Goal: Task Accomplishment & Management: Manage account settings

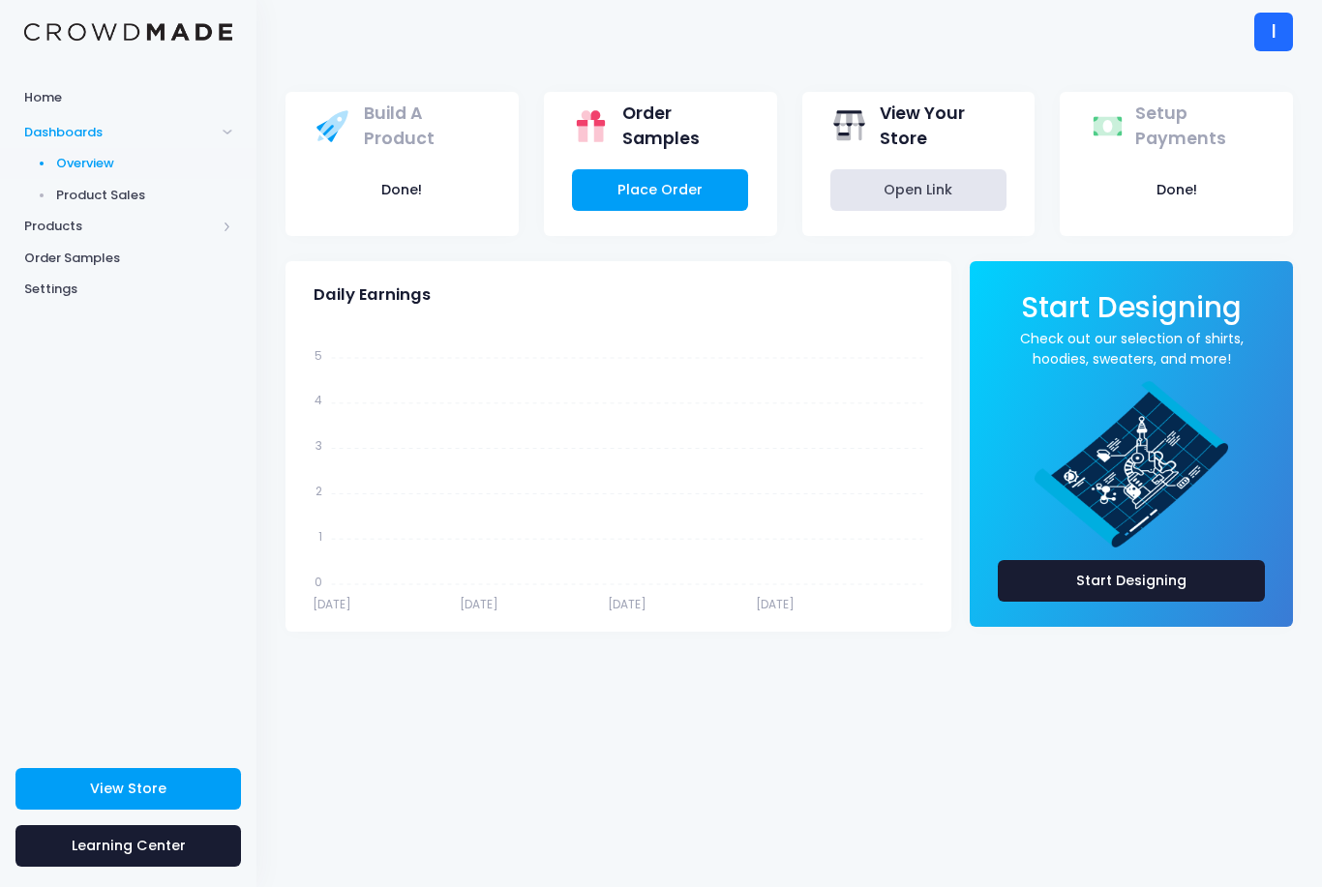
click at [38, 284] on span "Settings" at bounding box center [128, 289] width 208 height 19
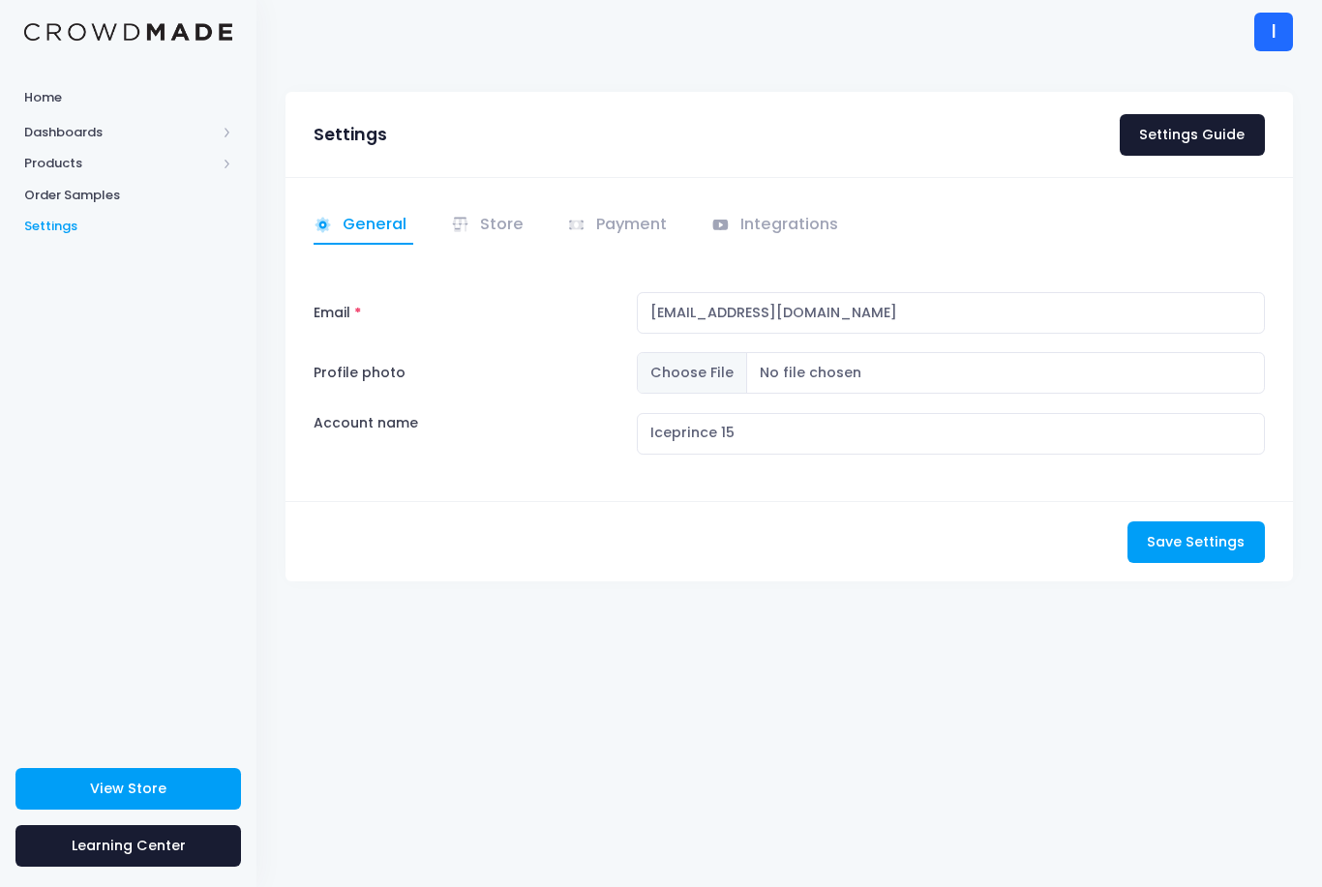
click at [507, 231] on link "Store" at bounding box center [490, 226] width 79 height 38
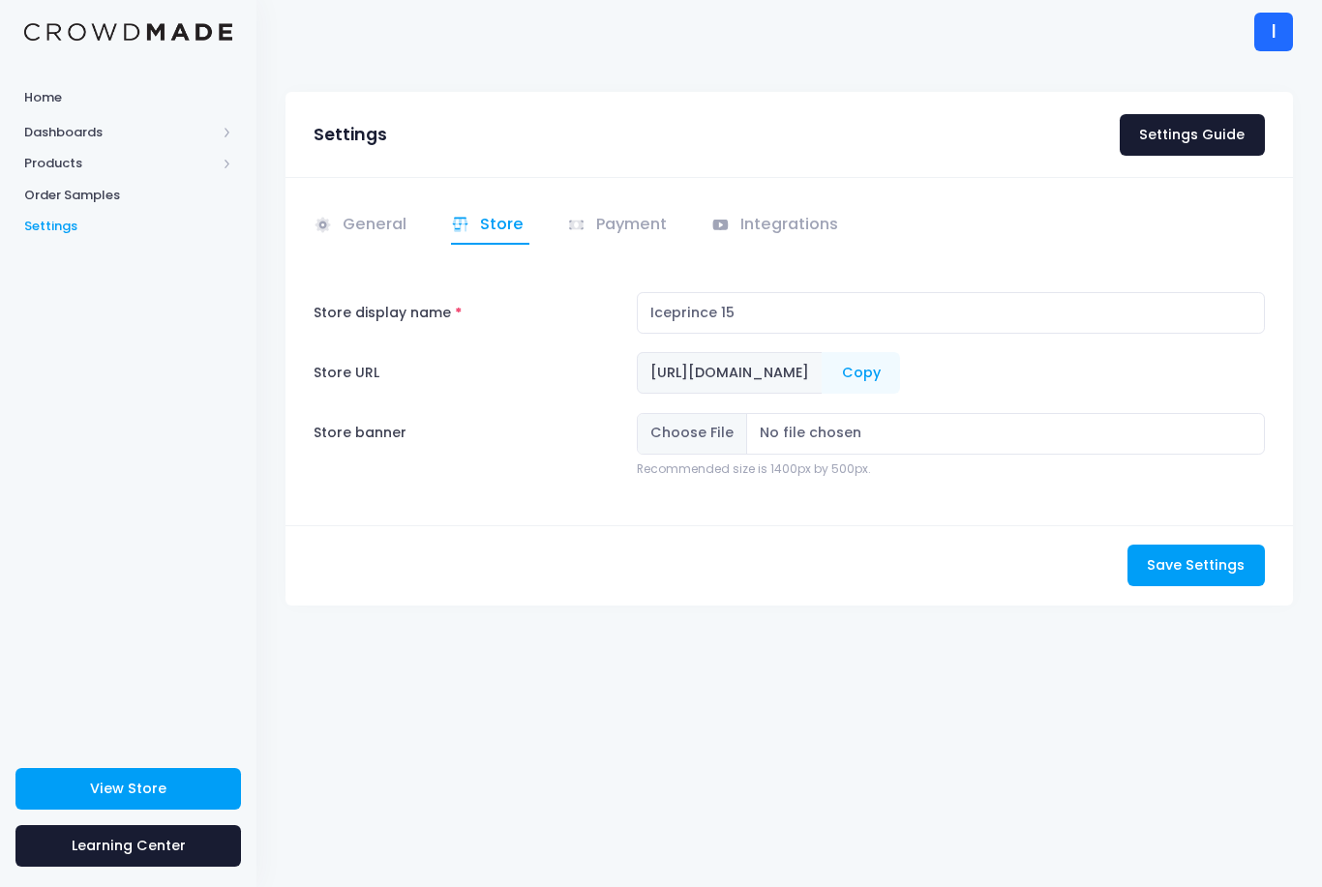
click at [71, 150] on span "Products" at bounding box center [128, 164] width 256 height 32
click at [80, 186] on span "Product Builder" at bounding box center [144, 195] width 177 height 19
click at [84, 211] on link "Product Editor" at bounding box center [128, 227] width 256 height 32
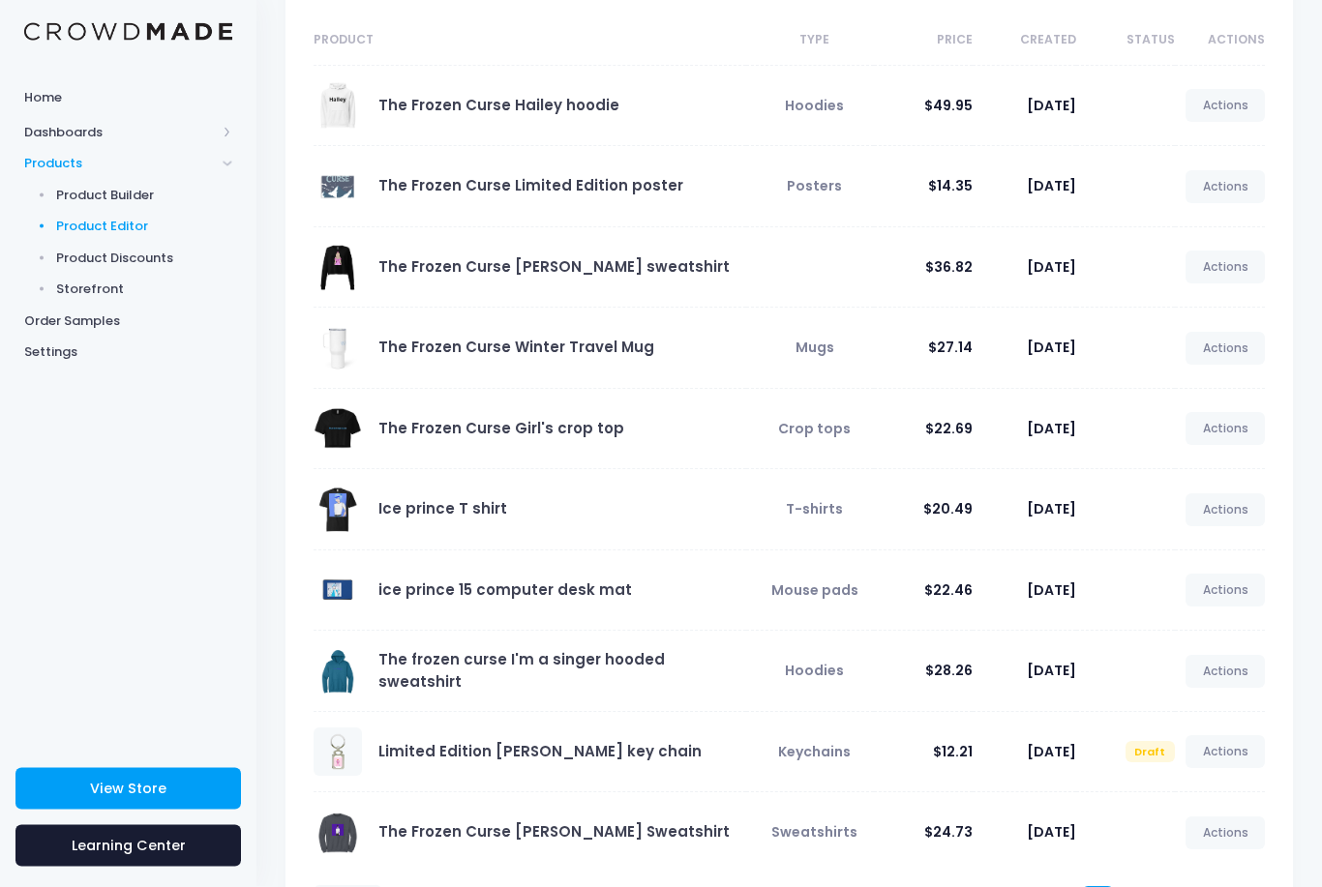
scroll to position [206, 0]
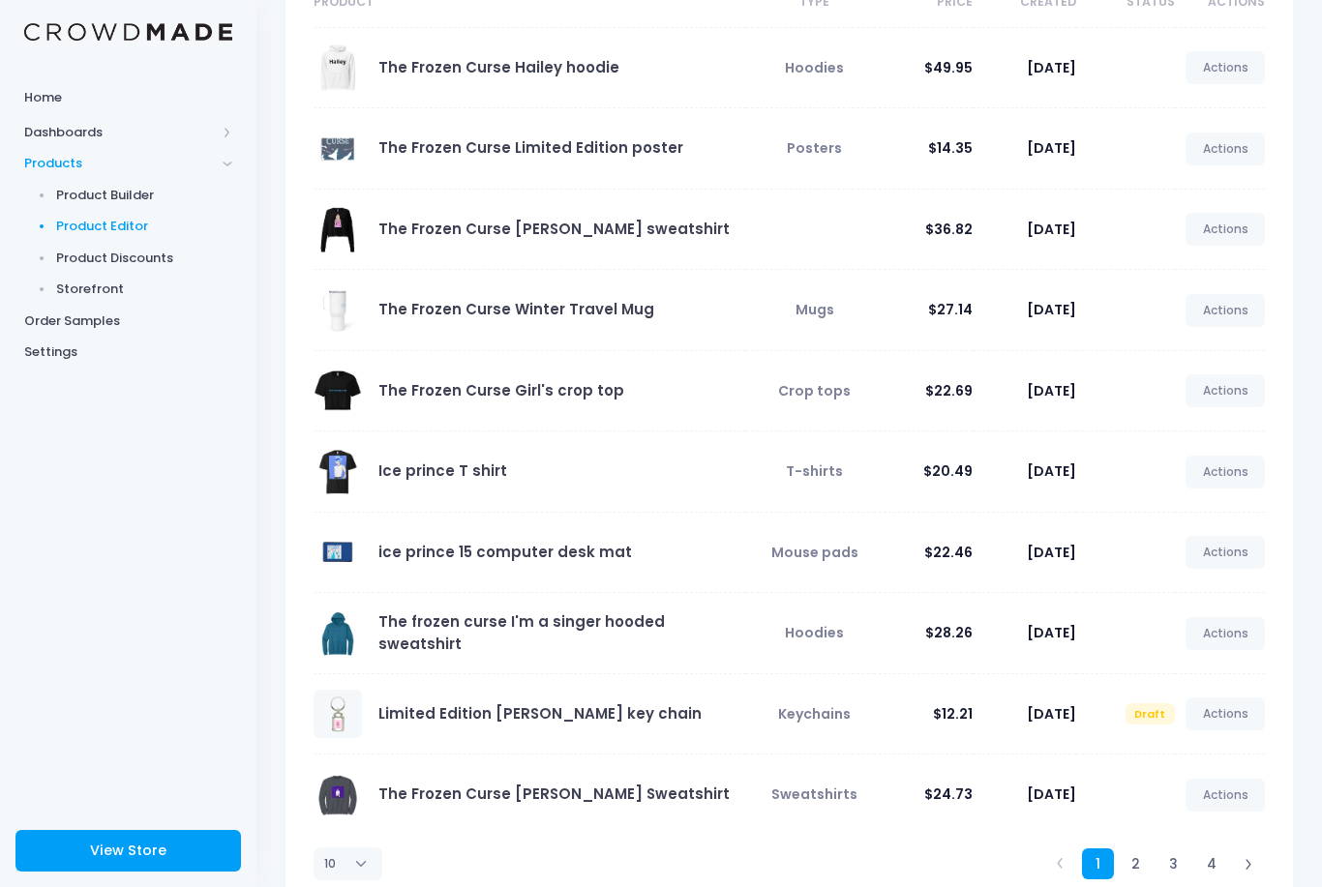
click at [1228, 721] on link "Actions" at bounding box center [1224, 714] width 79 height 33
click at [1184, 749] on link "Edit" at bounding box center [1204, 762] width 103 height 34
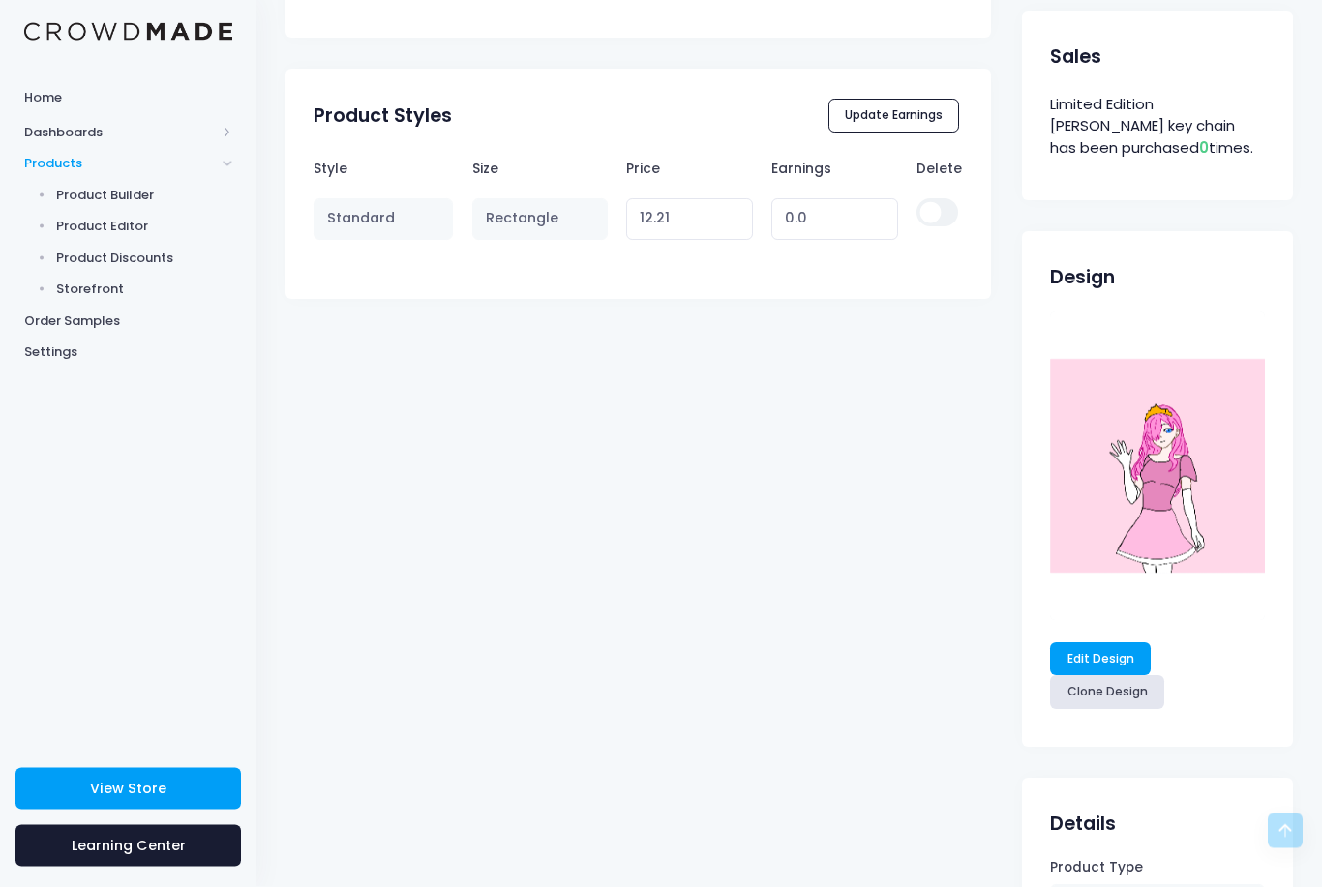
scroll to position [988, 0]
click at [1110, 651] on link "Edit Design" at bounding box center [1100, 658] width 101 height 33
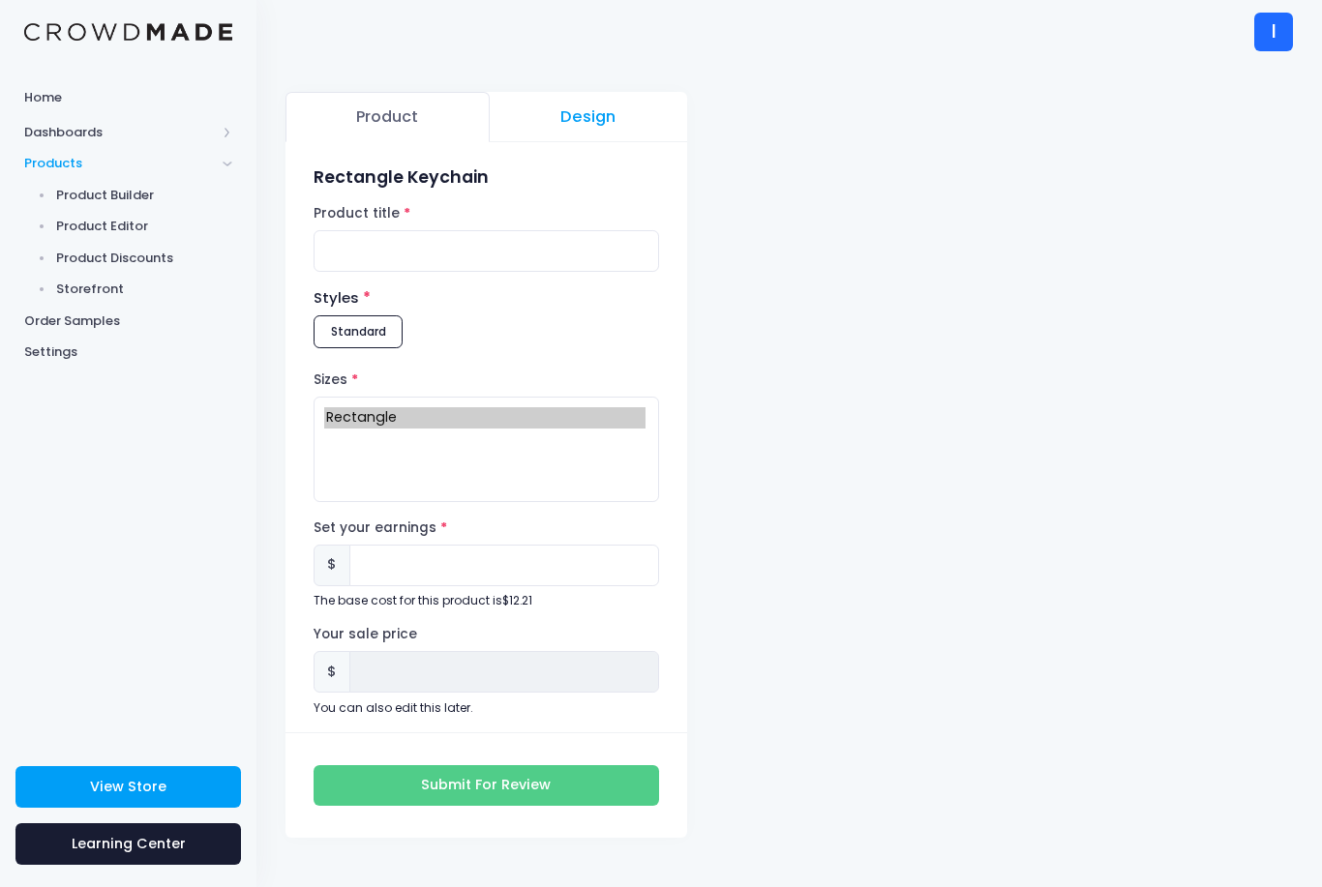
click at [568, 172] on h3 "Rectangle Keychain" at bounding box center [485, 177] width 344 height 20
click at [599, 127] on link "Design" at bounding box center [588, 117] width 197 height 50
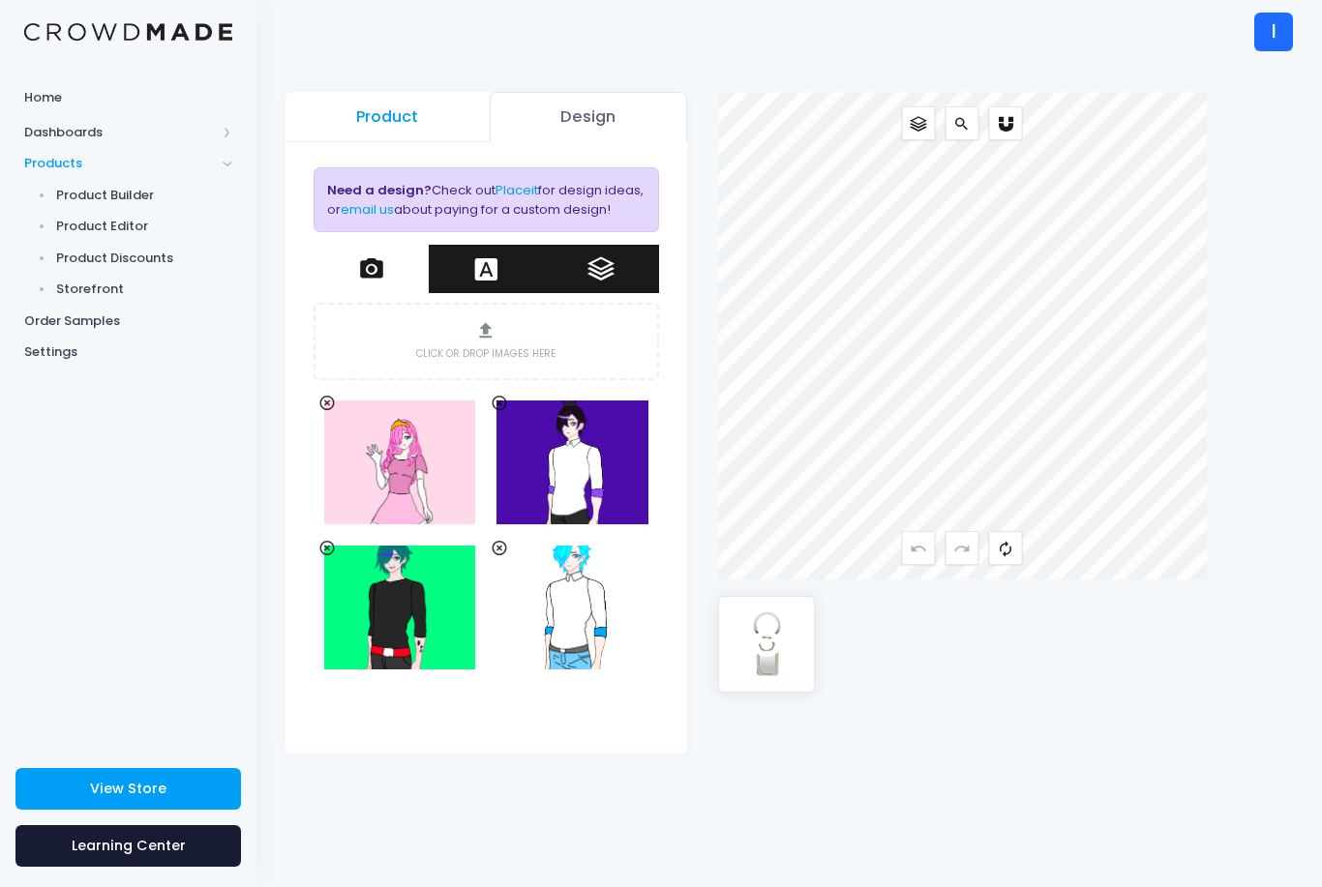
click at [766, 647] on icon at bounding box center [767, 644] width 38 height 53
